Goal: Information Seeking & Learning: Learn about a topic

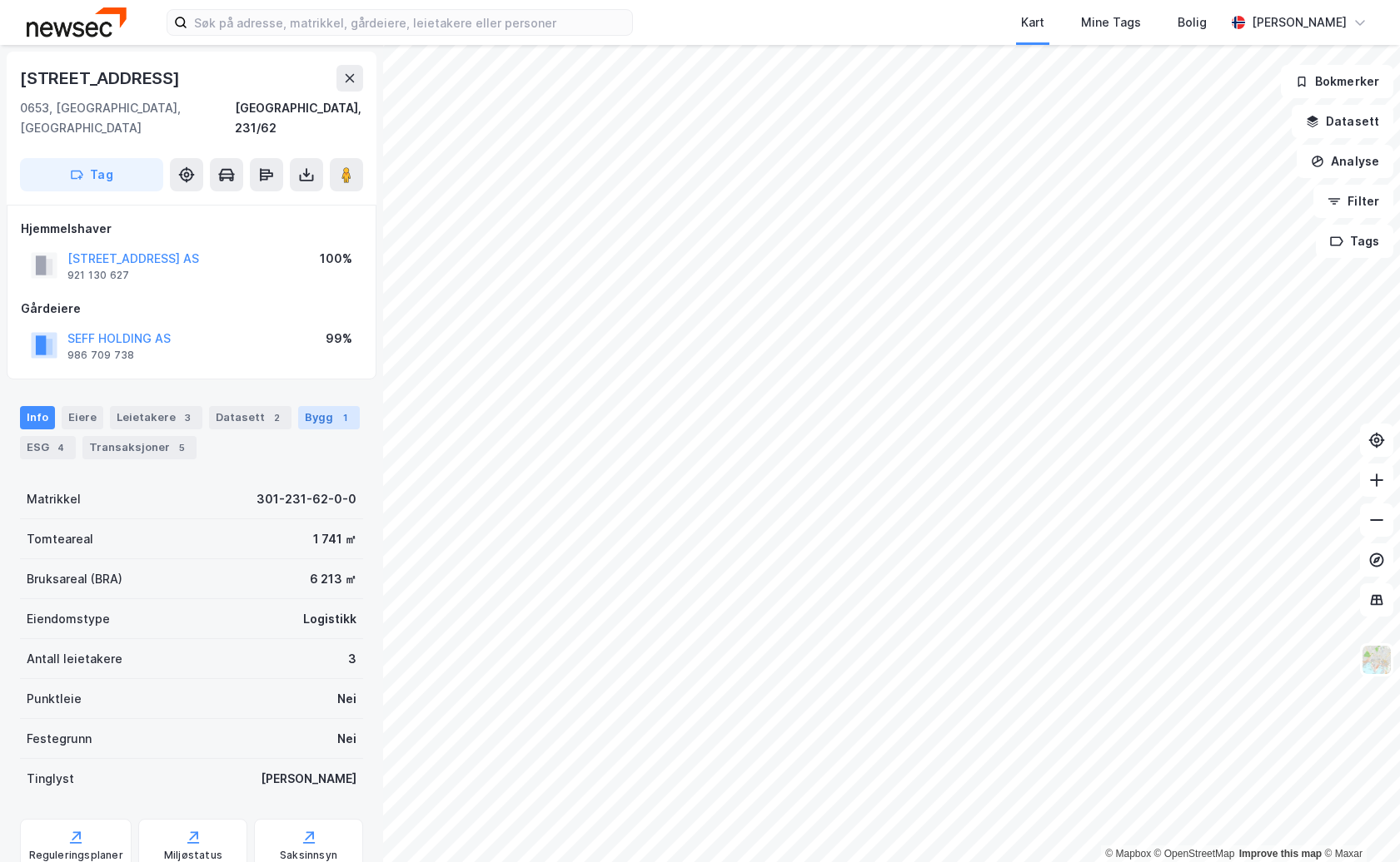
click at [298, 406] on div "Bygg 1" at bounding box center [329, 418] width 62 height 23
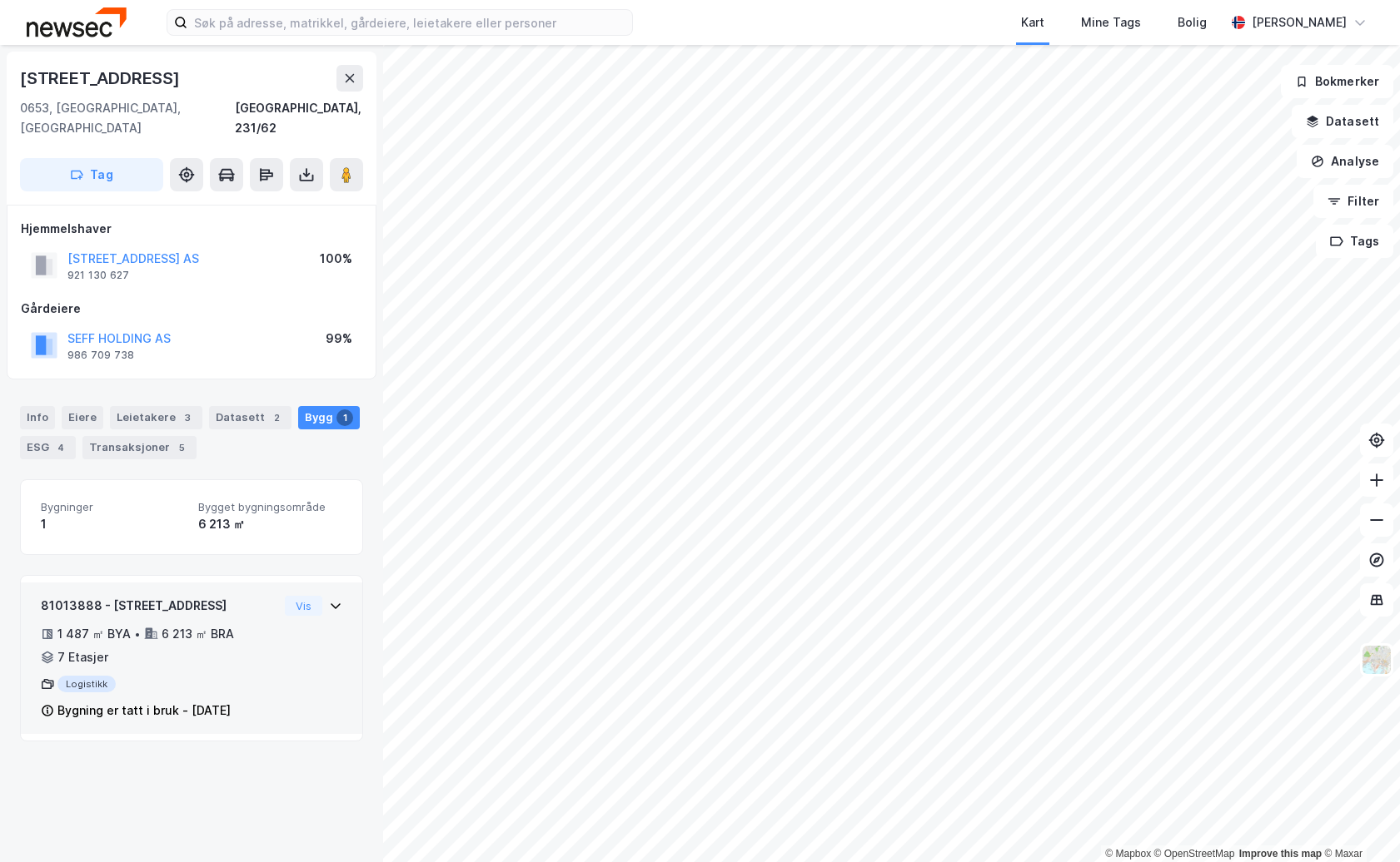
click at [330, 604] on icon at bounding box center [335, 607] width 10 height 6
